Goal: Communication & Community: Connect with others

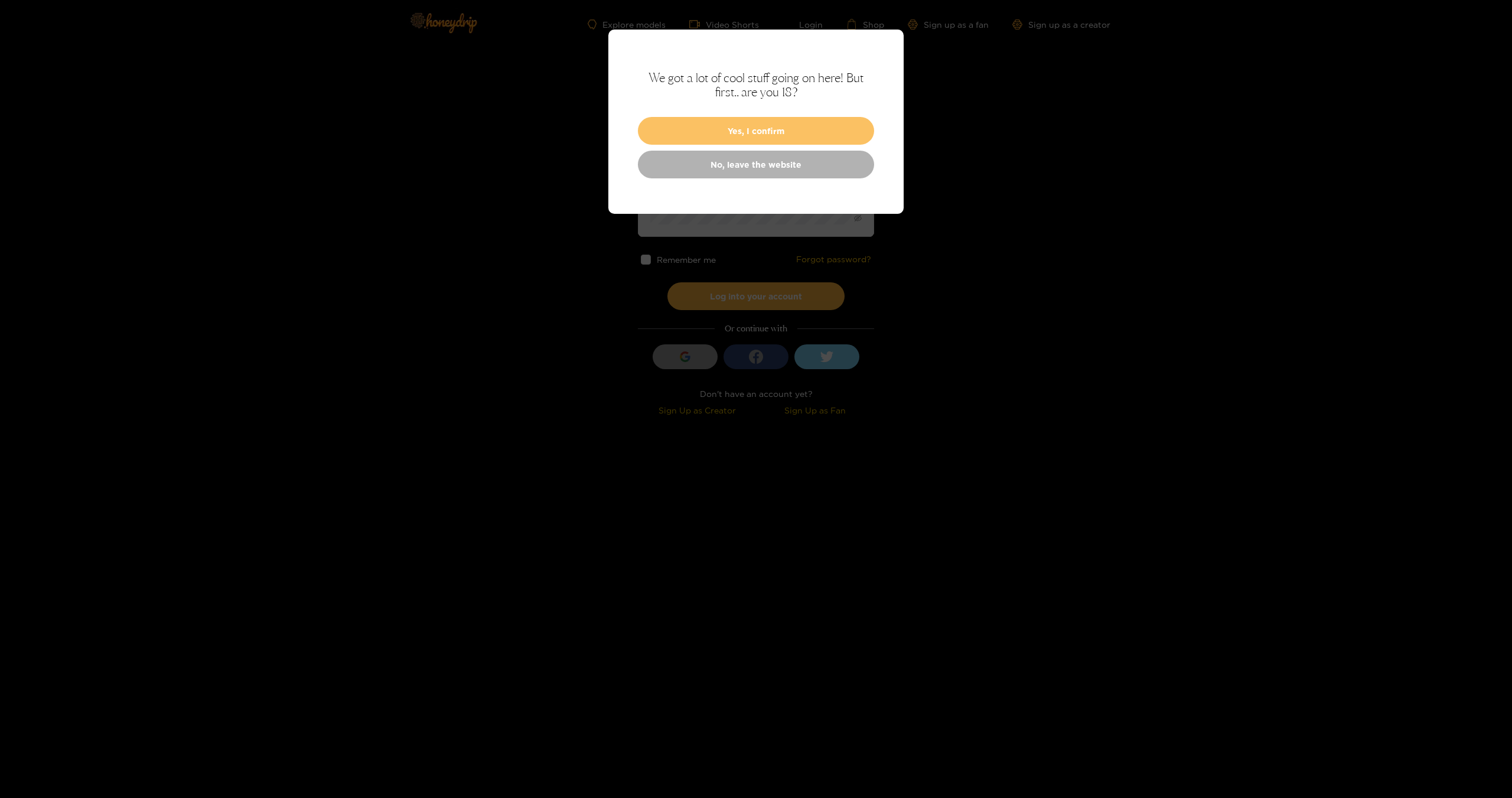
type input "**********"
click at [758, 136] on button "Yes, I confirm" at bounding box center [755, 131] width 236 height 28
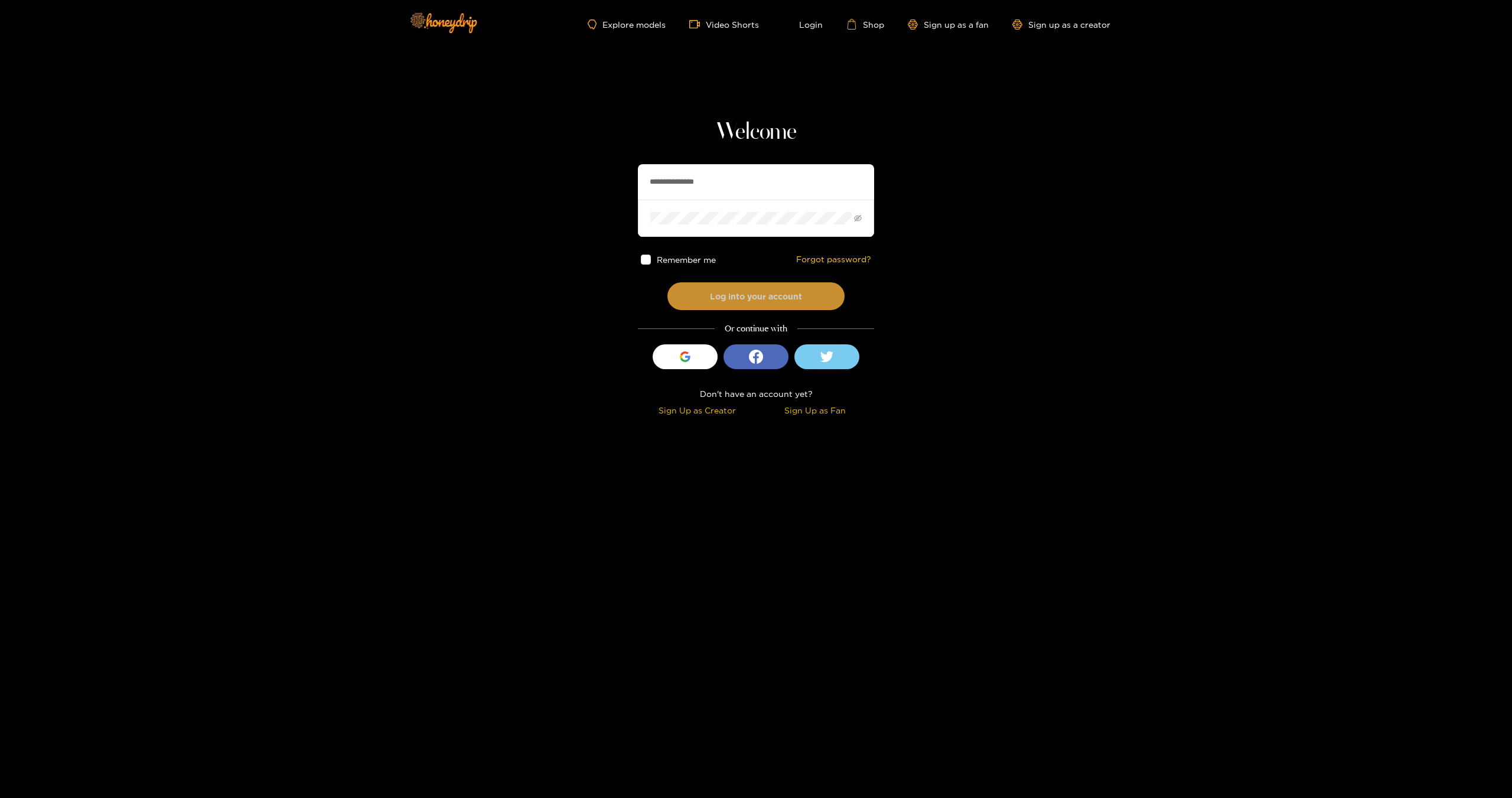
click at [743, 304] on button "Log into your account" at bounding box center [756, 296] width 177 height 28
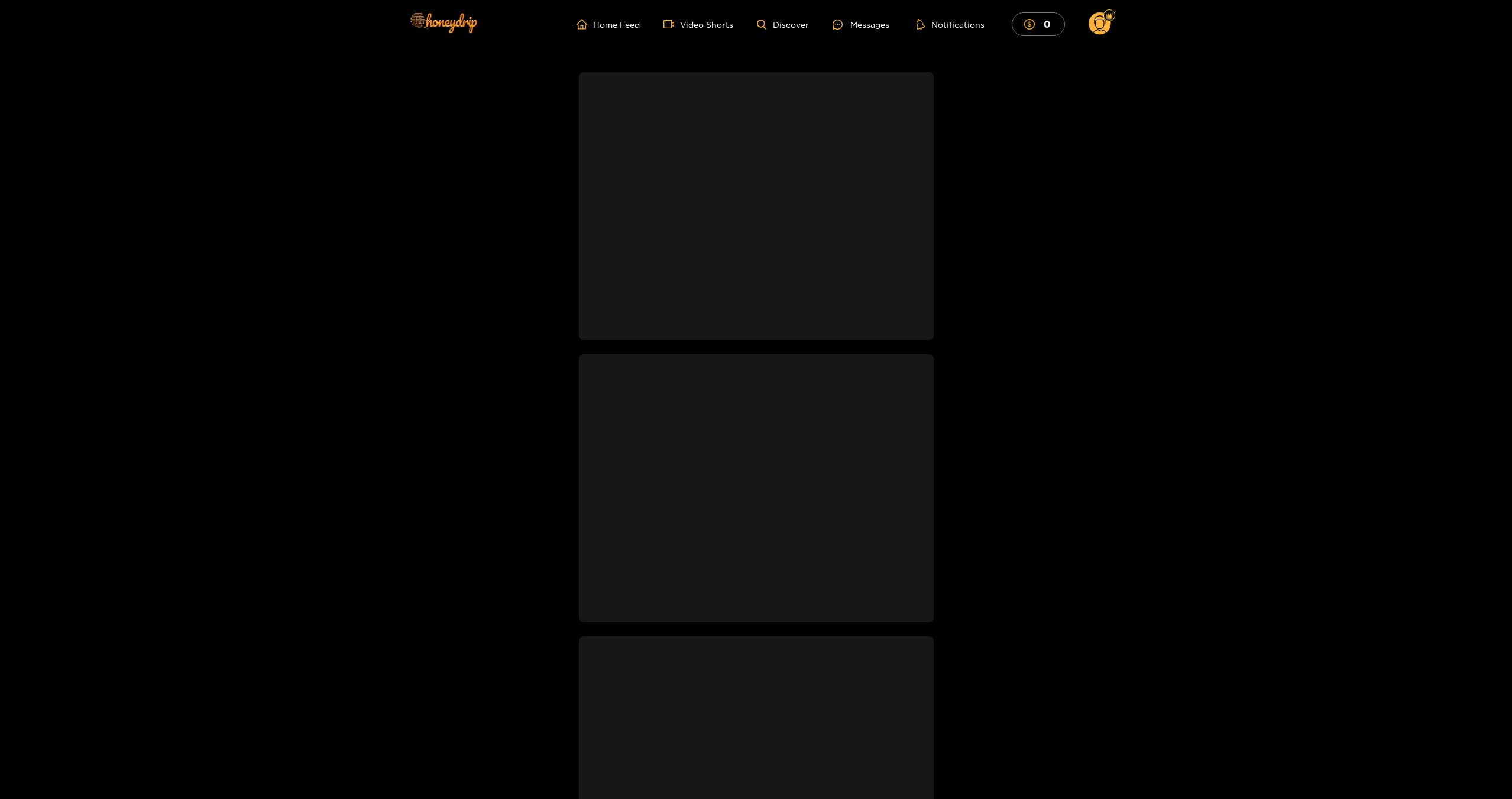
drag, startPoint x: 868, startPoint y: 26, endPoint x: 405, endPoint y: 253, distance: 515.7
click at [408, 253] on div at bounding box center [755, 766] width 709 height 1435
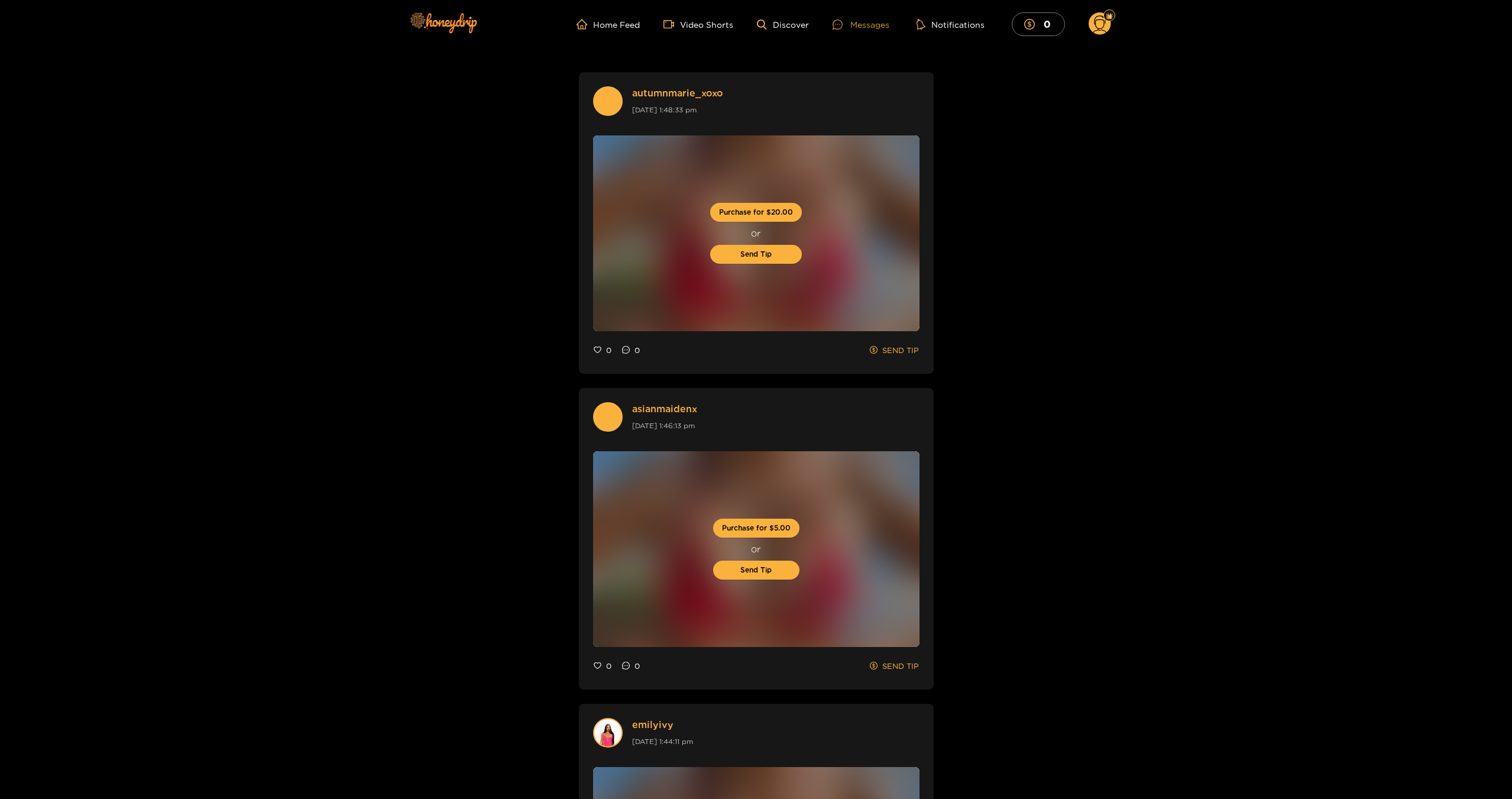
click at [843, 28] on div at bounding box center [841, 24] width 18 height 10
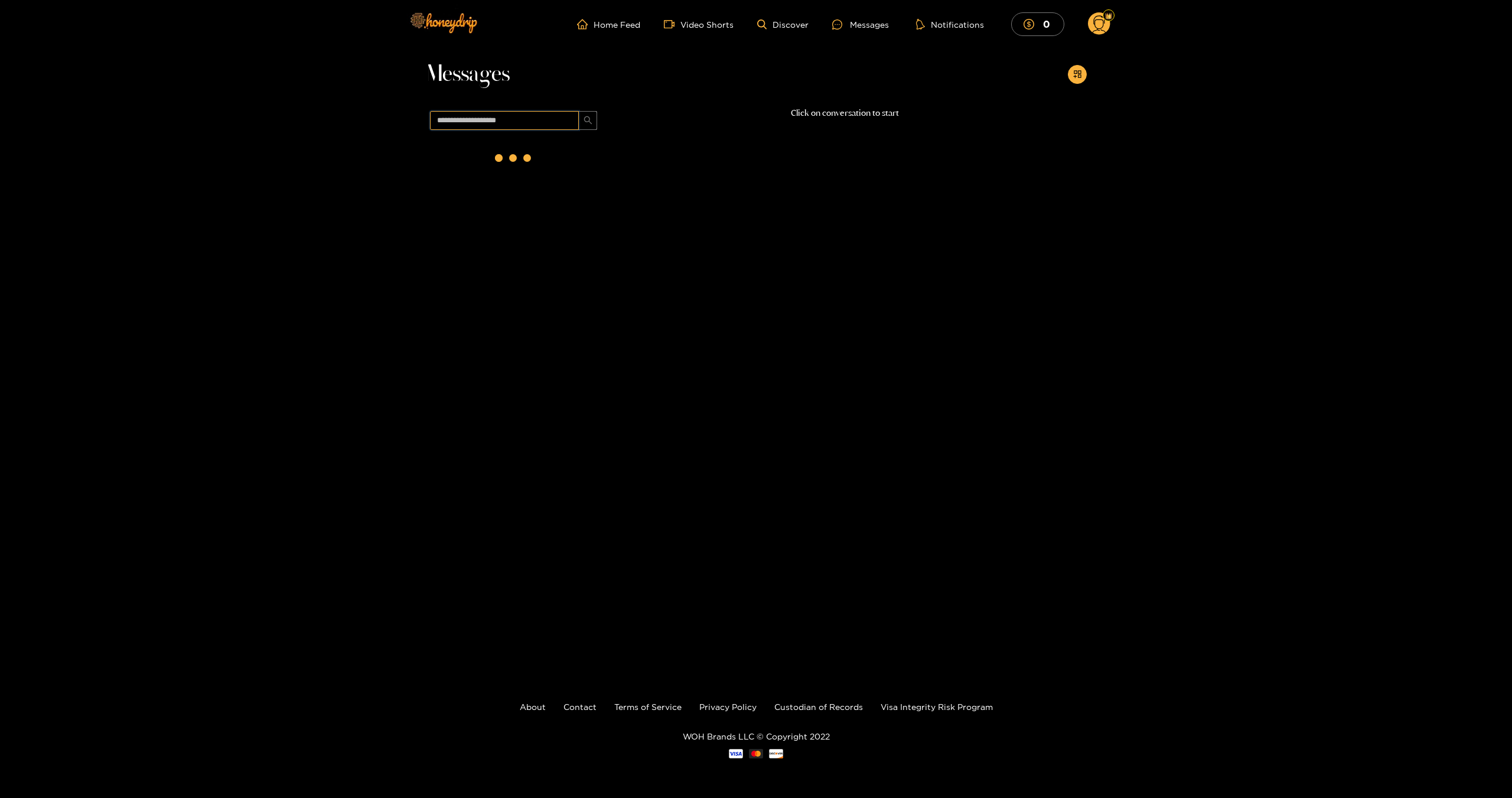
drag, startPoint x: 771, startPoint y: 69, endPoint x: 455, endPoint y: 141, distance: 324.1
click at [481, 133] on span at bounding box center [514, 121] width 177 height 28
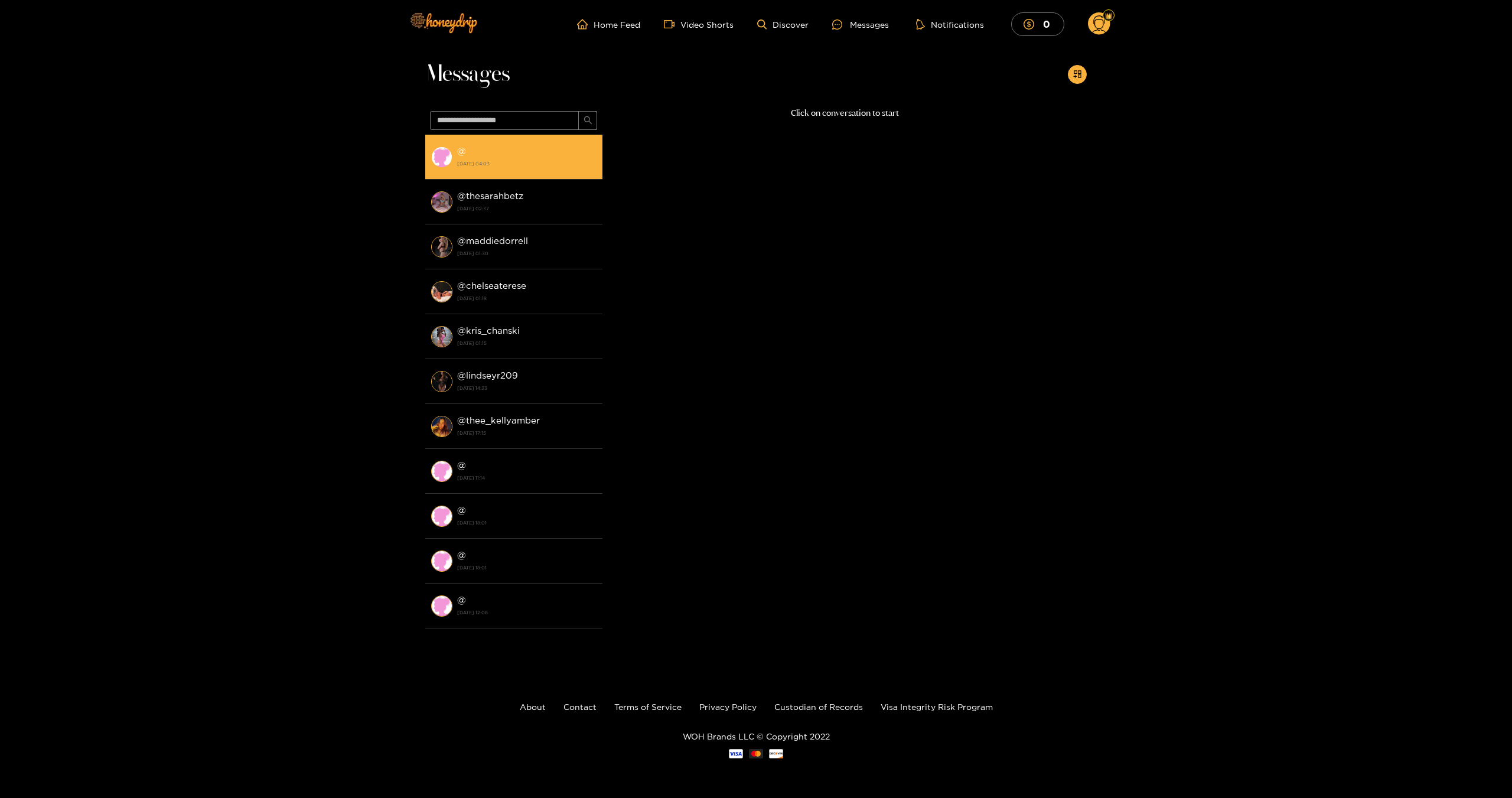
click at [543, 159] on strong "[DATE] 04:03" at bounding box center [527, 163] width 140 height 11
